Goal: Use online tool/utility: Use online tool/utility

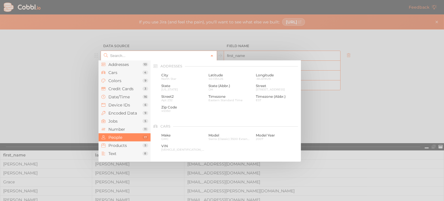
click at [159, 51] on input "text" at bounding box center [159, 56] width 100 height 10
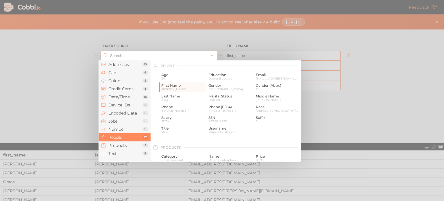
click at [377, 91] on div at bounding box center [222, 100] width 444 height 201
type input "People › First Name"
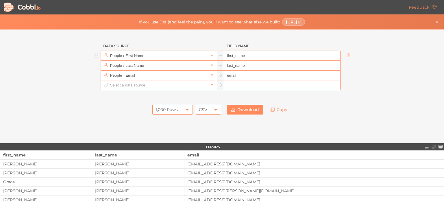
click at [178, 108] on div "1,000 Rows" at bounding box center [172, 110] width 40 height 10
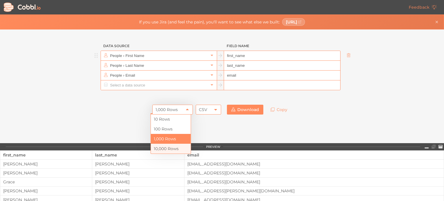
click at [175, 147] on li "10,000 Rows" at bounding box center [171, 149] width 40 height 10
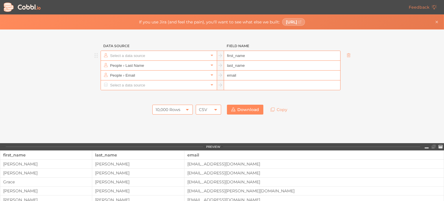
click at [157, 54] on input "text" at bounding box center [159, 56] width 100 height 10
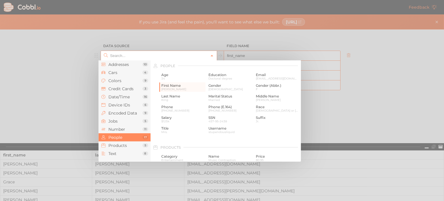
click at [157, 54] on input "text" at bounding box center [159, 56] width 100 height 10
click at [393, 91] on div at bounding box center [222, 100] width 444 height 201
type input "People › First Name"
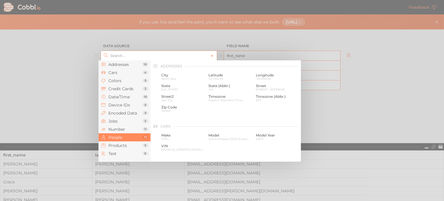
click at [152, 55] on input "text" at bounding box center [159, 56] width 100 height 10
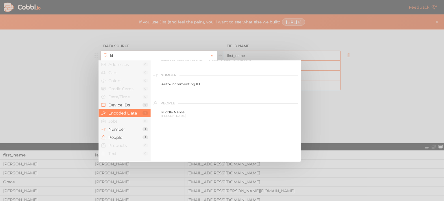
scroll to position [38, 0]
click at [181, 108] on span "1" at bounding box center [182, 106] width 43 height 3
type input "Number › Auto-incrementing ID"
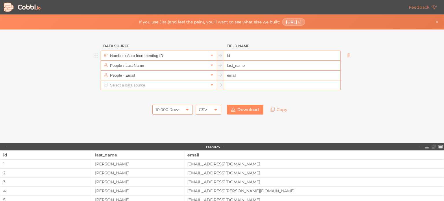
click at [236, 55] on input "id" at bounding box center [282, 56] width 116 height 10
drag, startPoint x: 236, startPoint y: 55, endPoint x: 214, endPoint y: 55, distance: 21.7
click at [214, 55] on div "Number › Auto-incrementing ID id" at bounding box center [221, 56] width 240 height 10
type input "account_id"
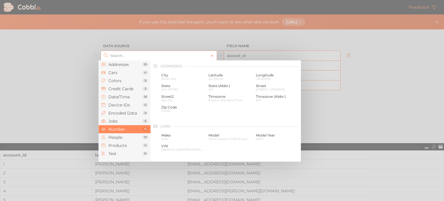
click at [184, 55] on input "text" at bounding box center [159, 56] width 100 height 10
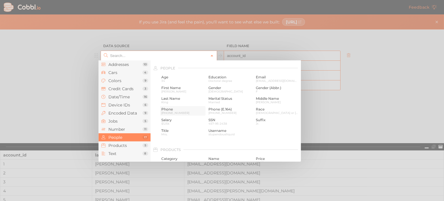
scroll to position [366, 0]
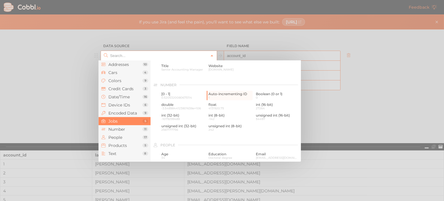
type input "Number › Auto-incrementing ID"
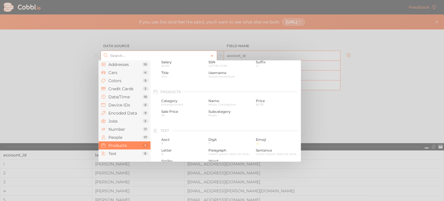
scroll to position [520, 0]
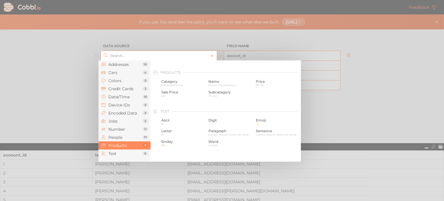
click at [127, 54] on input "text" at bounding box center [159, 56] width 100 height 10
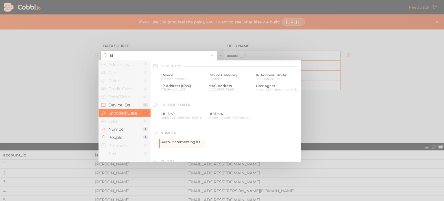
scroll to position [38, 0]
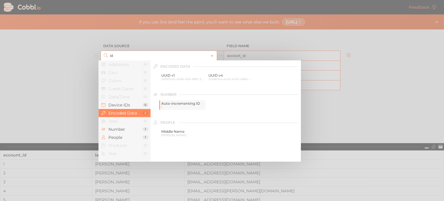
click at [182, 105] on span "Auto-incrementing ID" at bounding box center [182, 103] width 43 height 4
type input "Number › Auto-incrementing ID"
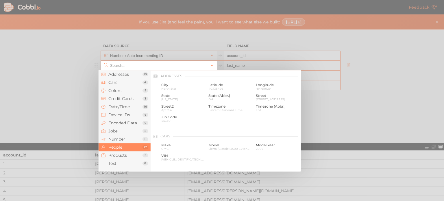
scroll to position [445, 0]
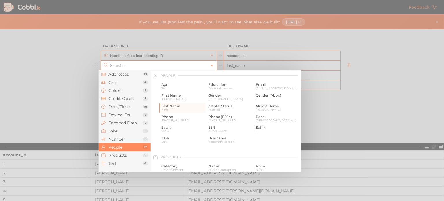
click at [174, 65] on input "text" at bounding box center [159, 66] width 100 height 10
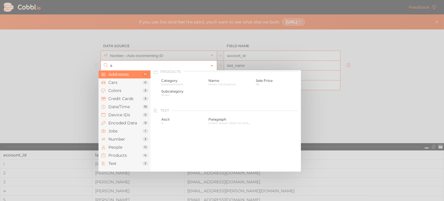
scroll to position [0, 0]
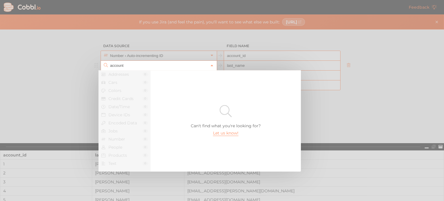
type input "account"
